Goal: Check status: Check status

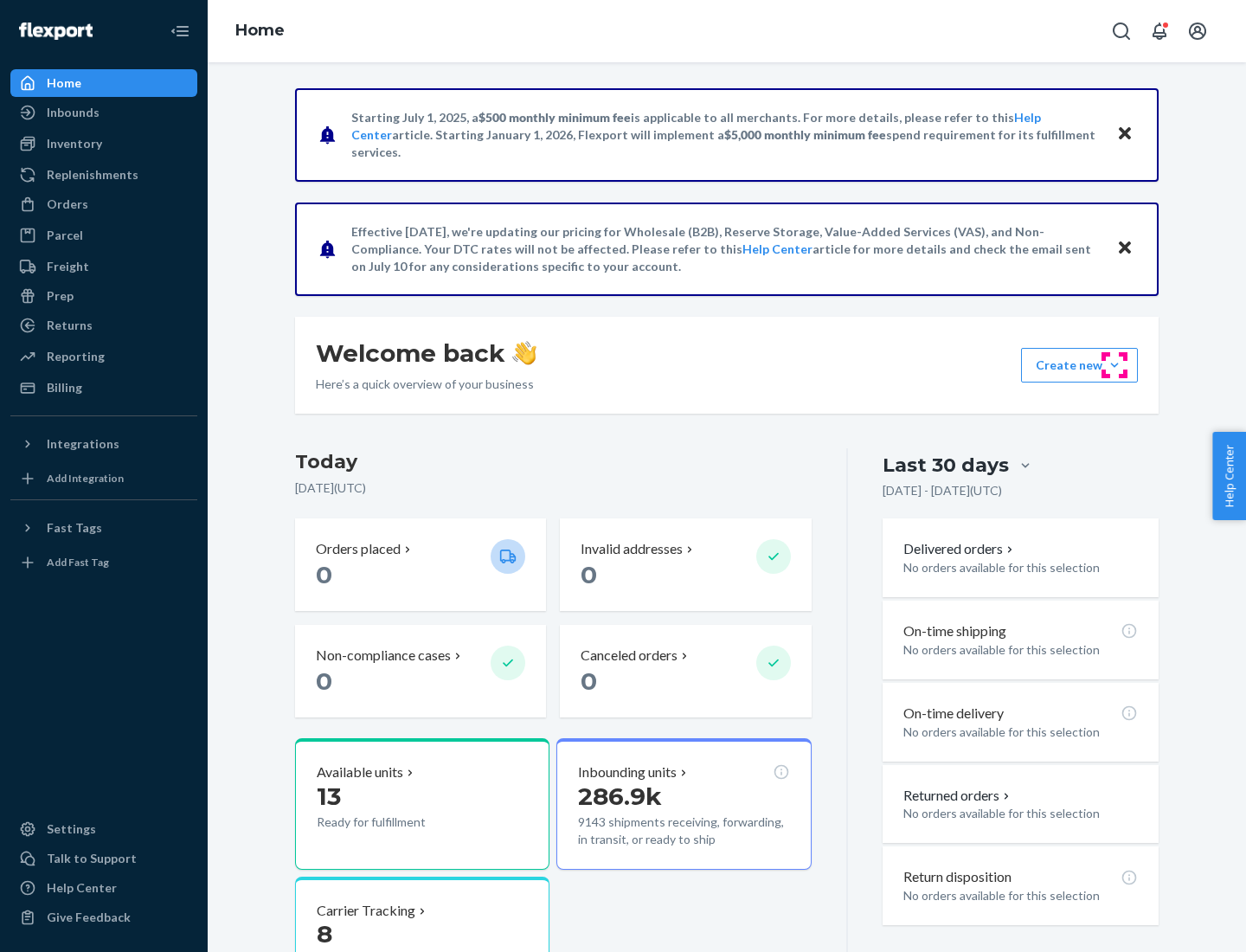
click at [1115, 365] on button "Create new Create new inbound Create new order Create new product" at bounding box center [1079, 365] width 117 height 35
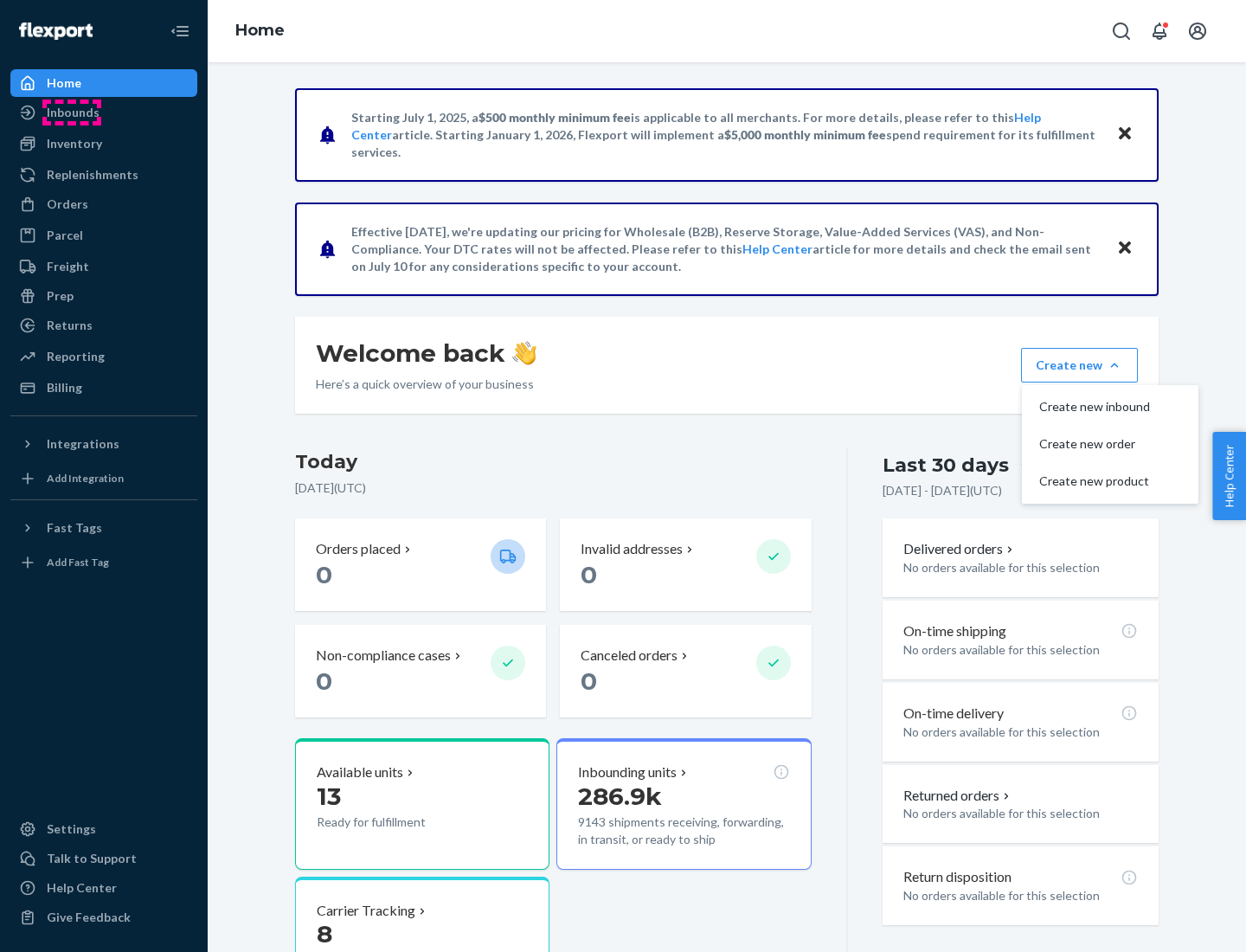
click at [72, 112] on div "Inbounds" at bounding box center [72, 112] width 53 height 17
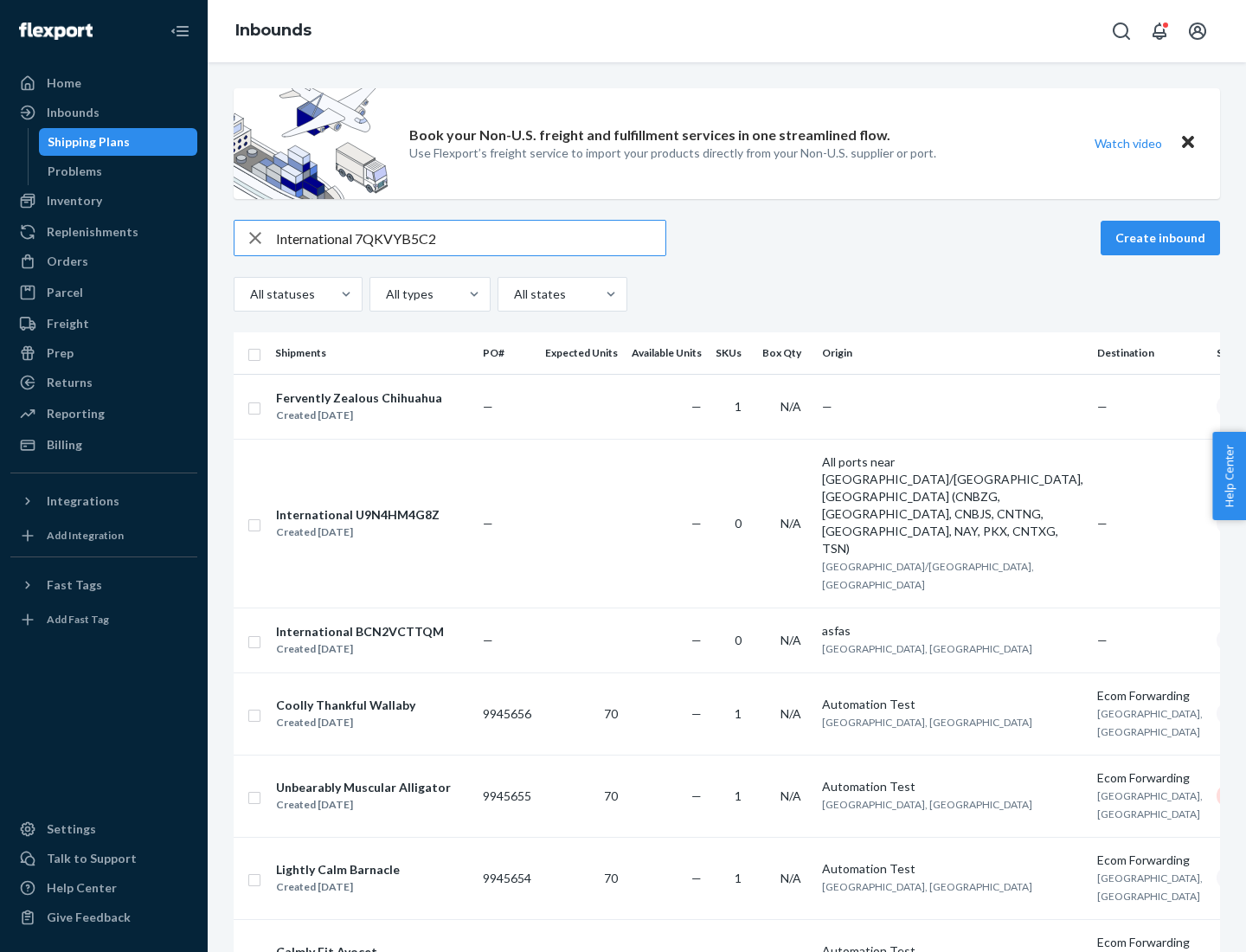
type input "International 7QKVYB5C29"
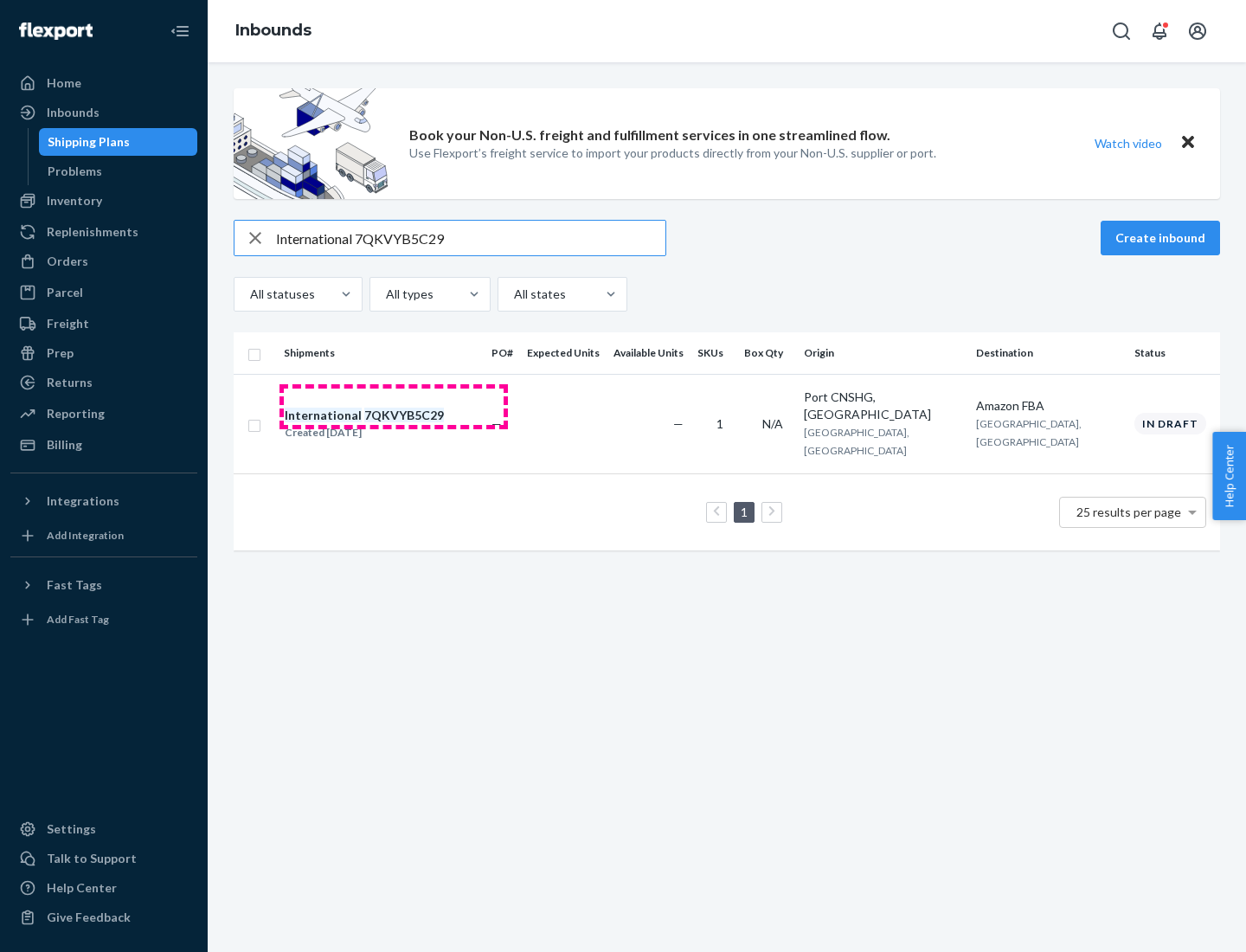
click at [394, 424] on div "Created [DATE]" at bounding box center [364, 432] width 159 height 17
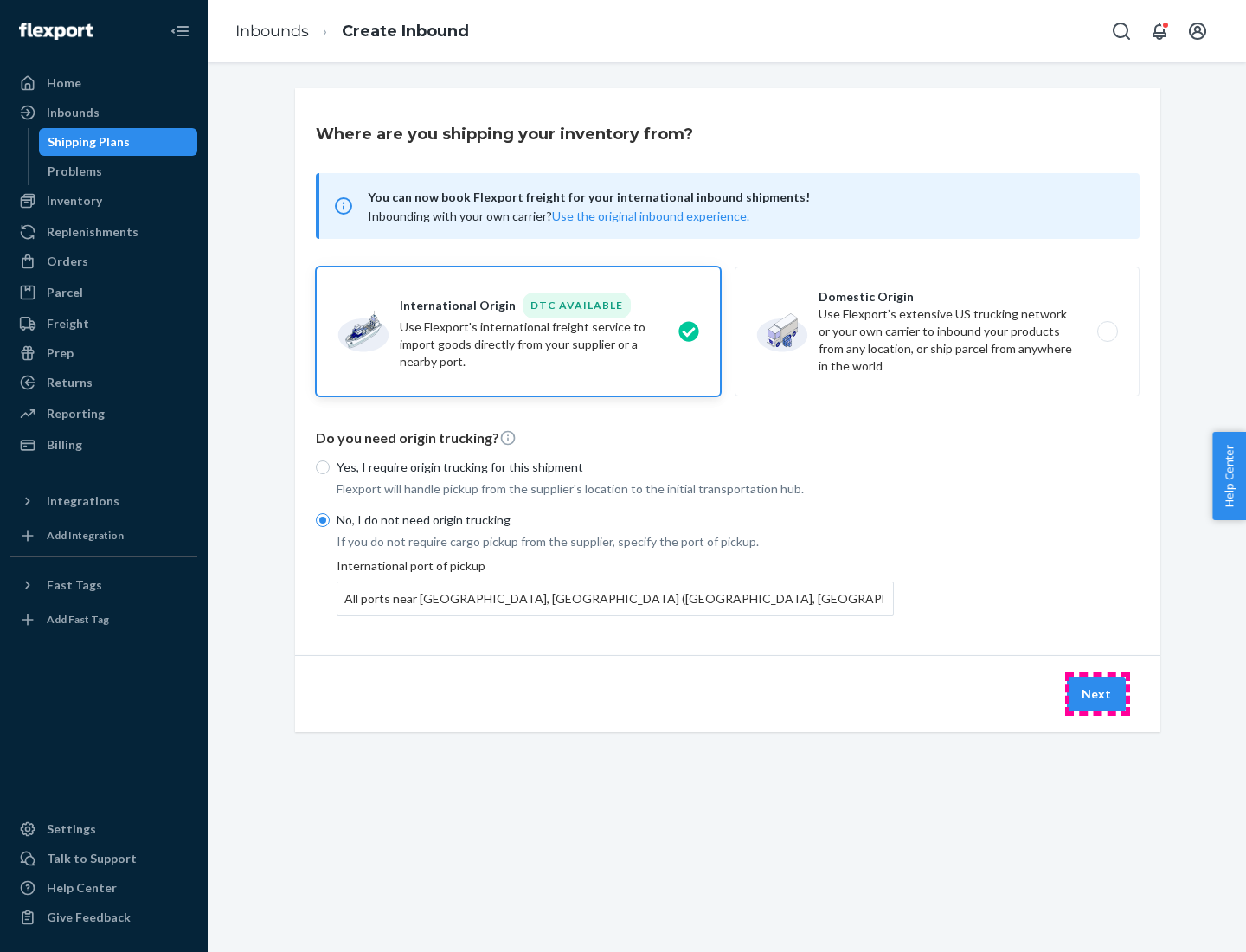
click at [1097, 693] on button "Next" at bounding box center [1096, 694] width 59 height 35
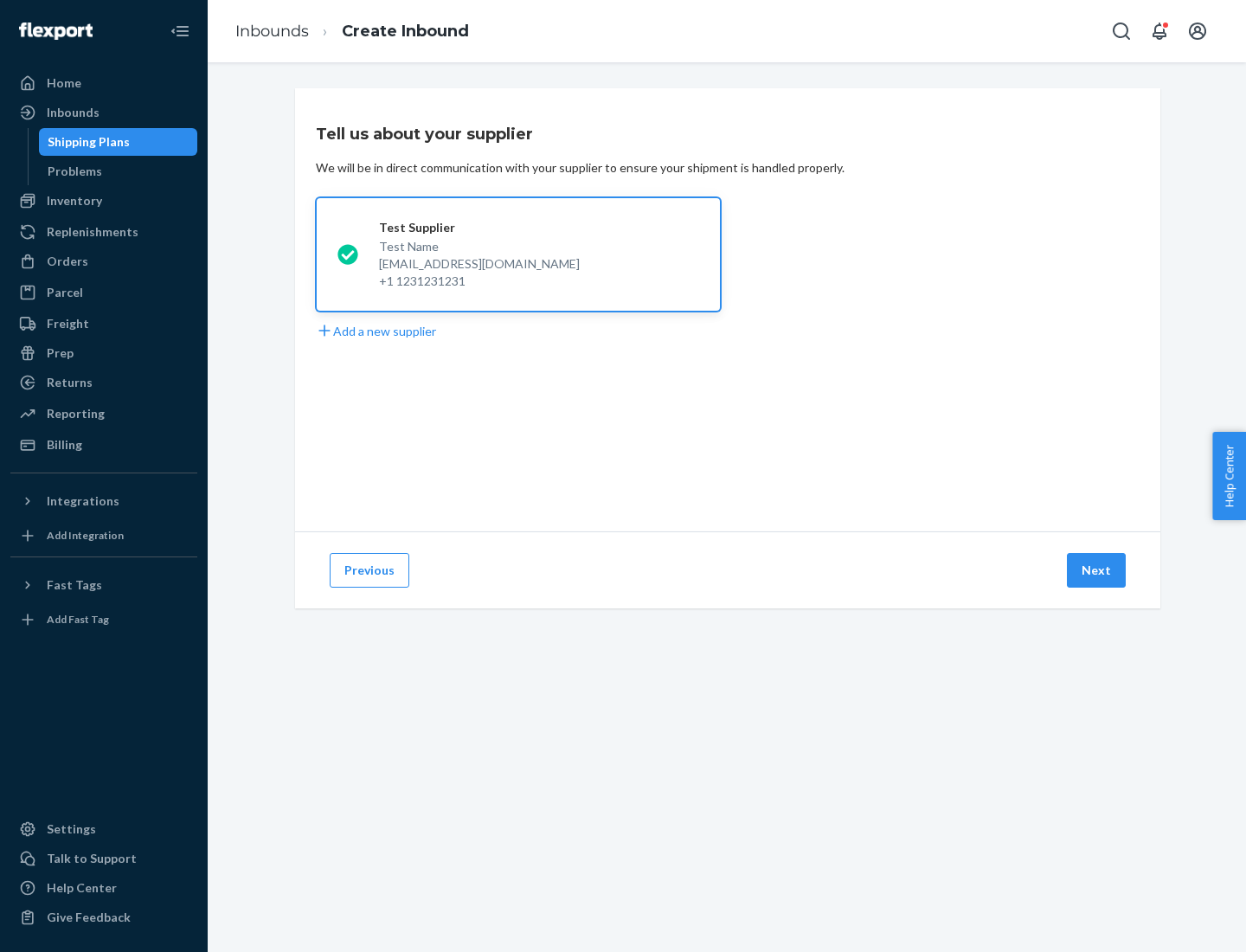
click at [1097, 570] on button "Next" at bounding box center [1096, 570] width 59 height 35
